Goal: Task Accomplishment & Management: Use online tool/utility

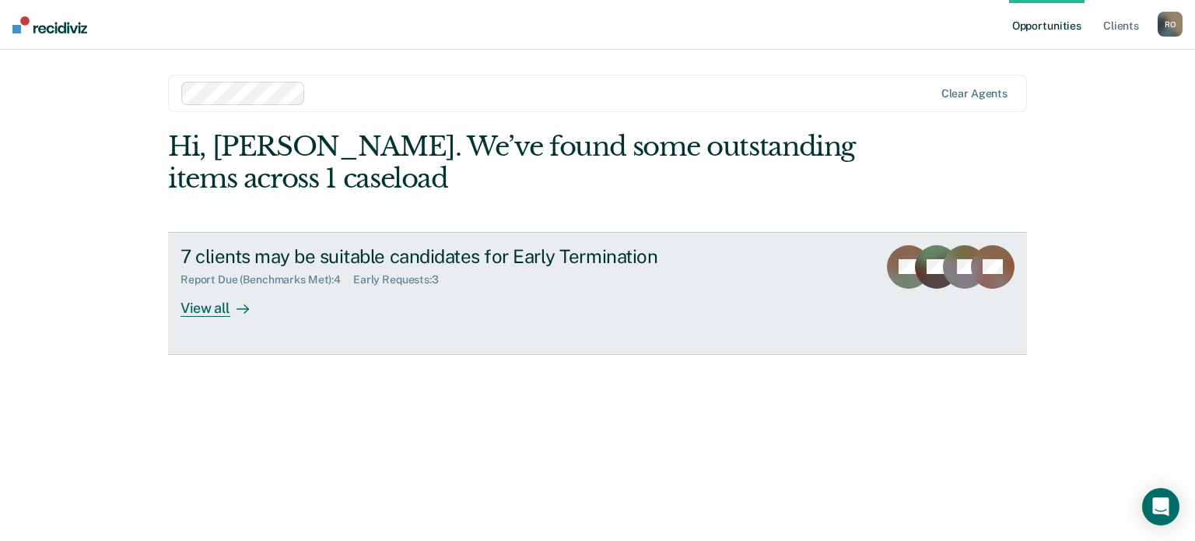
click at [198, 312] on div "View all" at bounding box center [223, 301] width 87 height 30
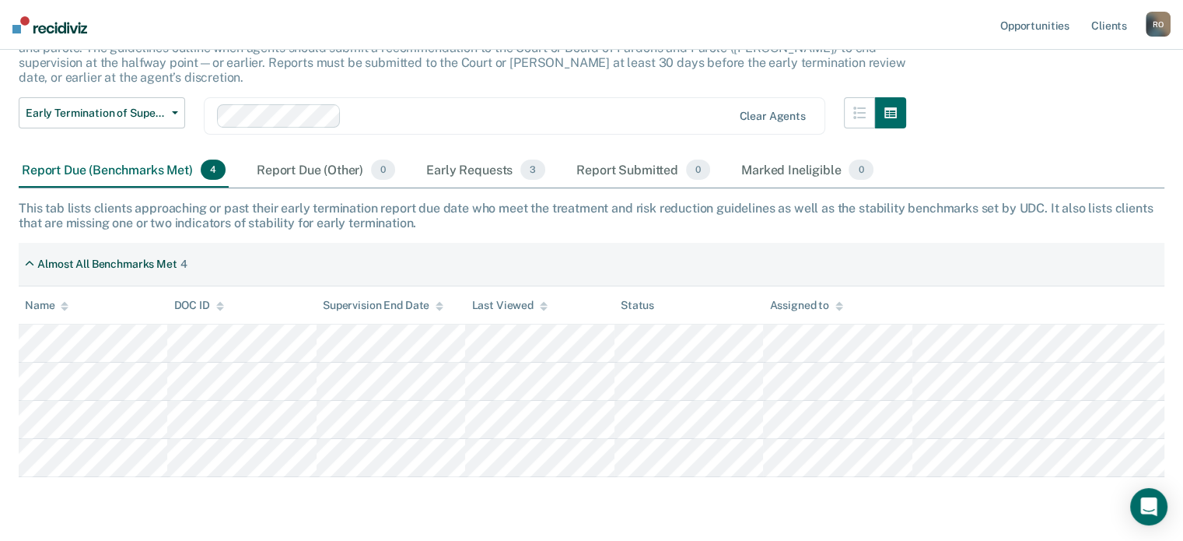
scroll to position [158, 0]
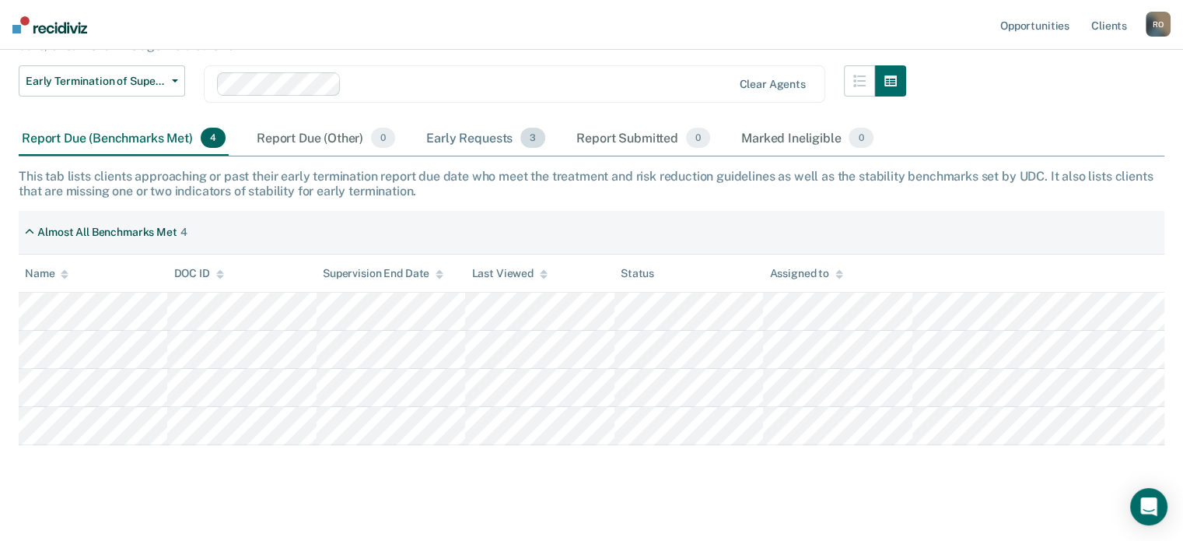
click at [477, 121] on div "Early Requests 3" at bounding box center [485, 138] width 125 height 34
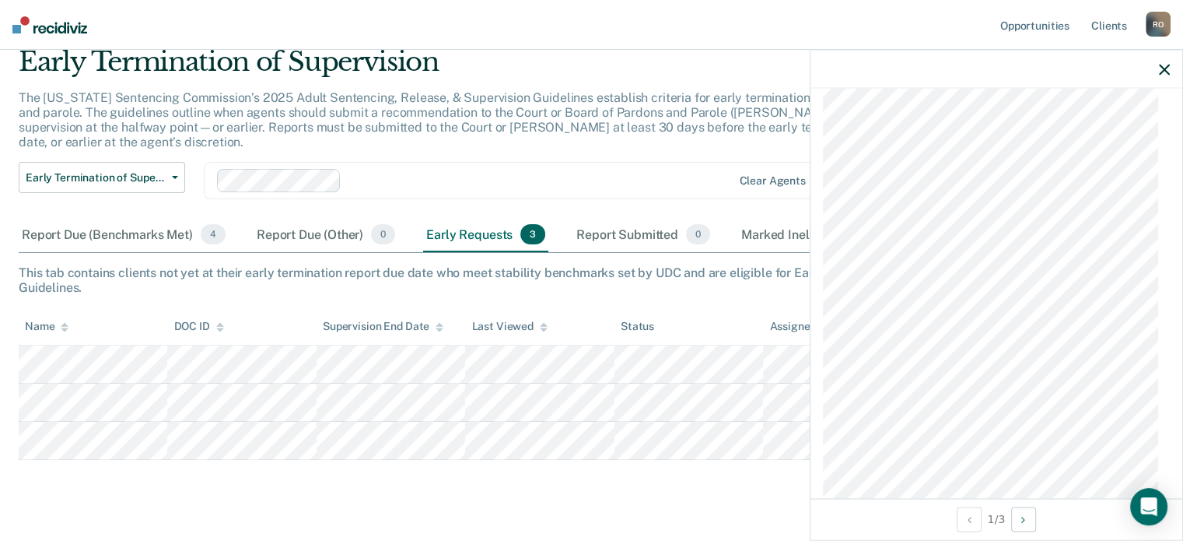
scroll to position [1168, 0]
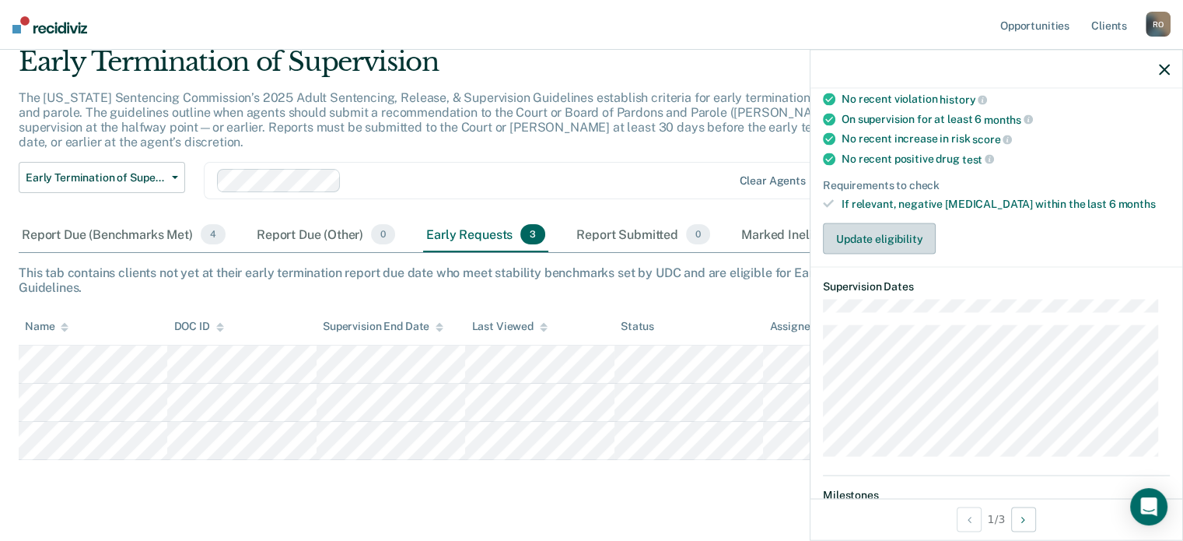
click at [872, 233] on button "Update eligibility" at bounding box center [879, 238] width 113 height 31
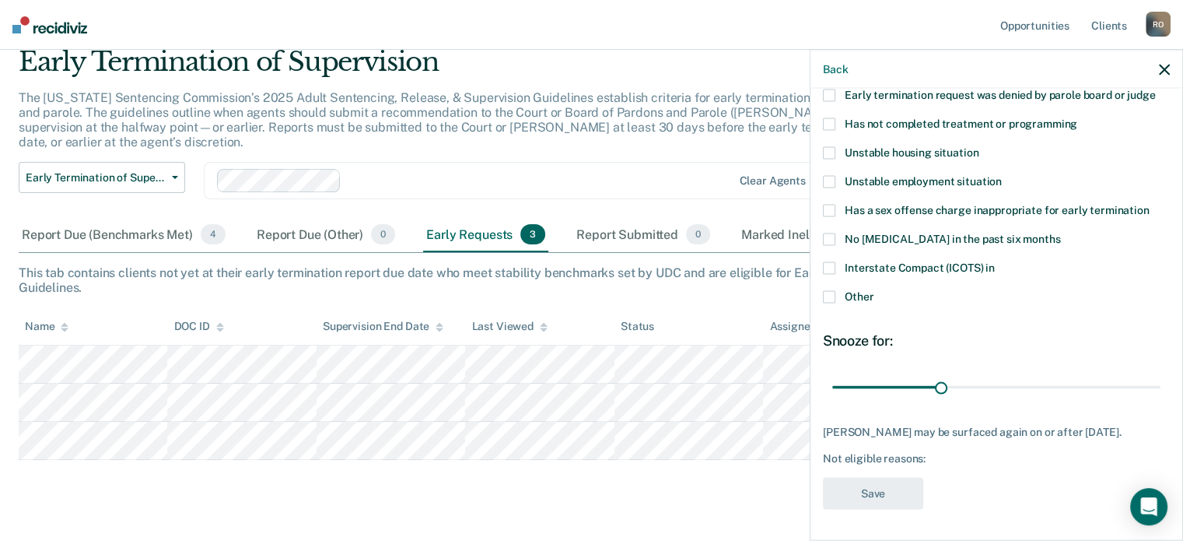
click at [963, 261] on span "Interstate Compact (ICOTS) in" at bounding box center [920, 267] width 150 height 12
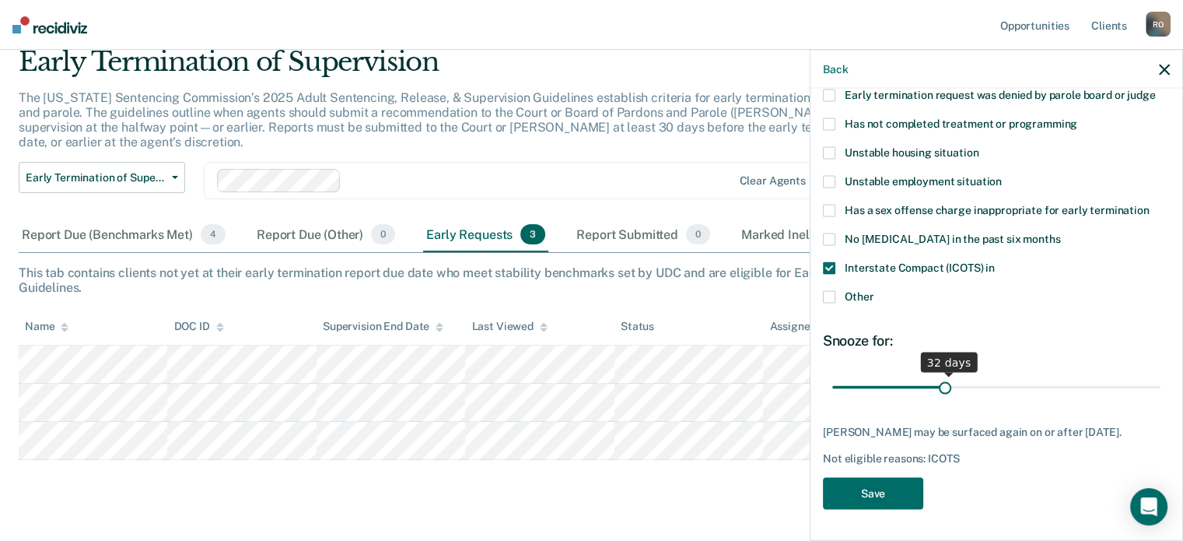
type input "30"
click at [936, 373] on input "range" at bounding box center [996, 386] width 328 height 27
click at [880, 499] on button "Save" at bounding box center [873, 493] width 100 height 32
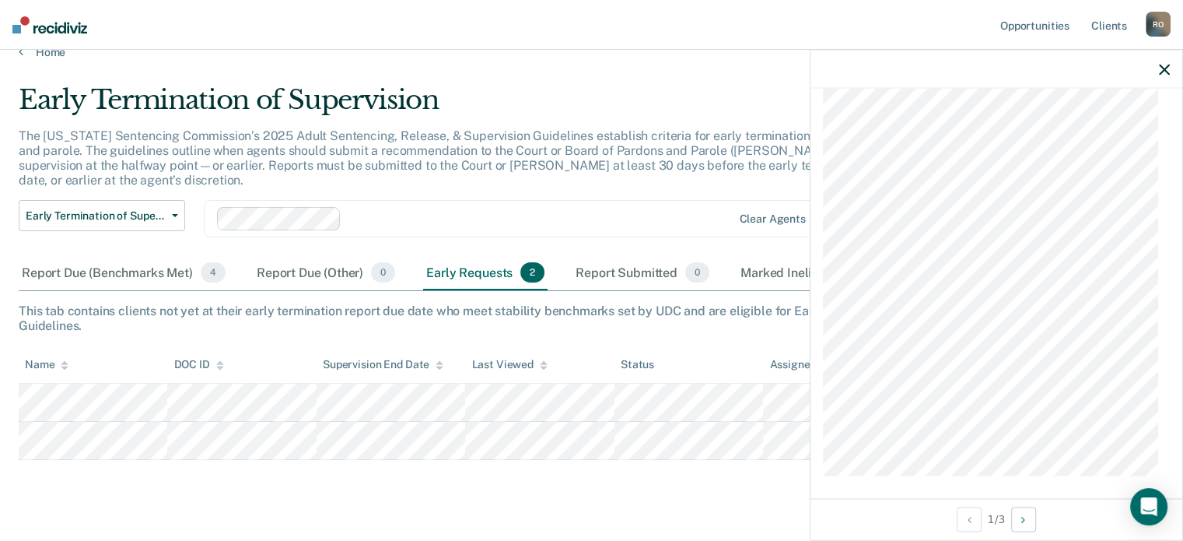
scroll to position [1283, 0]
click at [1170, 79] on div at bounding box center [996, 69] width 372 height 39
click at [1162, 73] on icon "button" at bounding box center [1164, 69] width 11 height 11
